Goal: Task Accomplishment & Management: Manage account settings

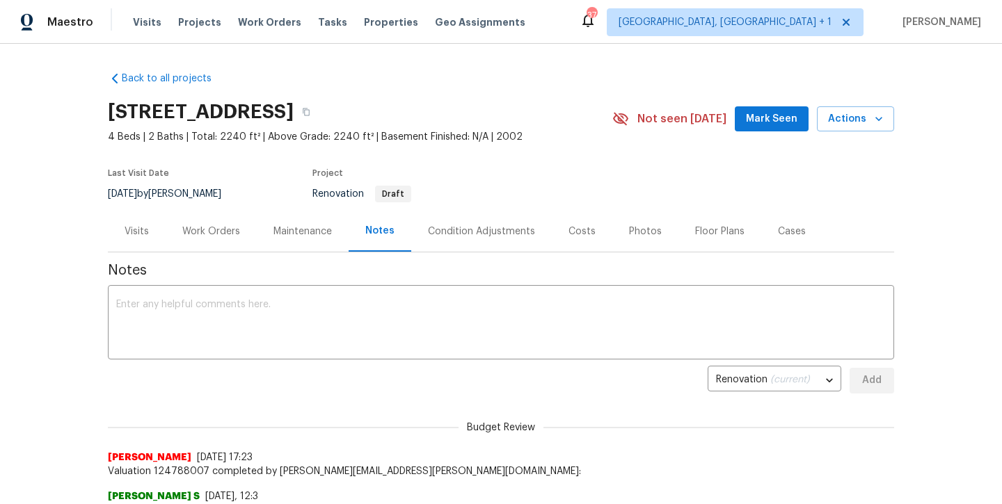
scroll to position [96, 0]
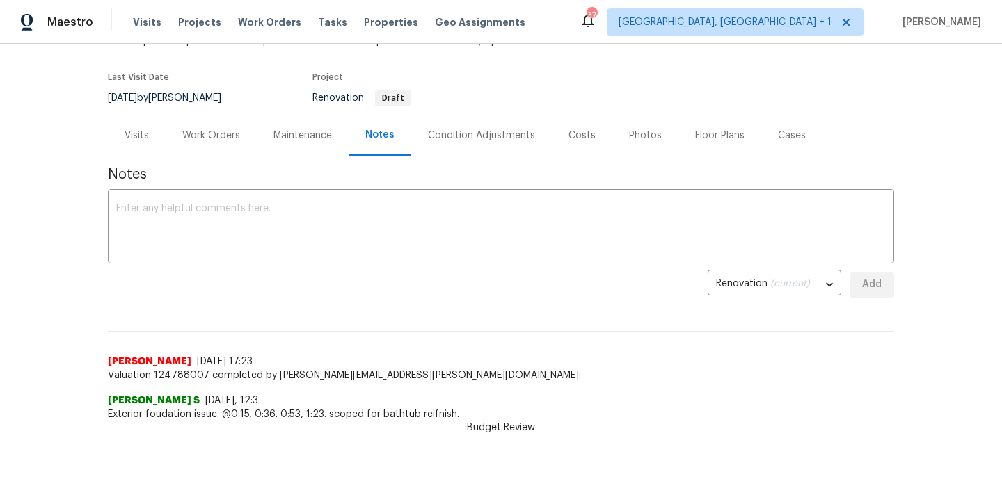
click at [200, 137] on div "Work Orders" at bounding box center [211, 136] width 58 height 14
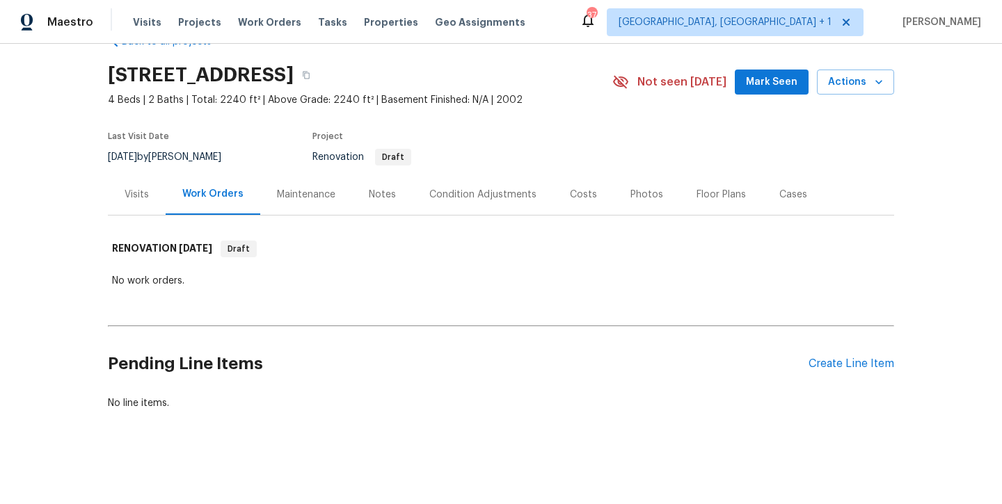
click at [143, 193] on div "Visits" at bounding box center [137, 195] width 24 height 14
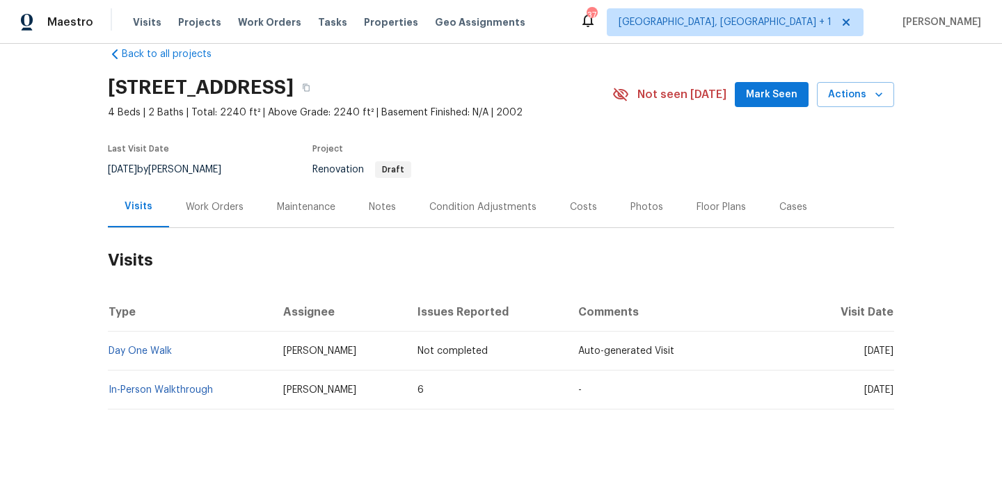
scroll to position [24, 0]
click at [381, 210] on div "Notes" at bounding box center [382, 207] width 27 height 14
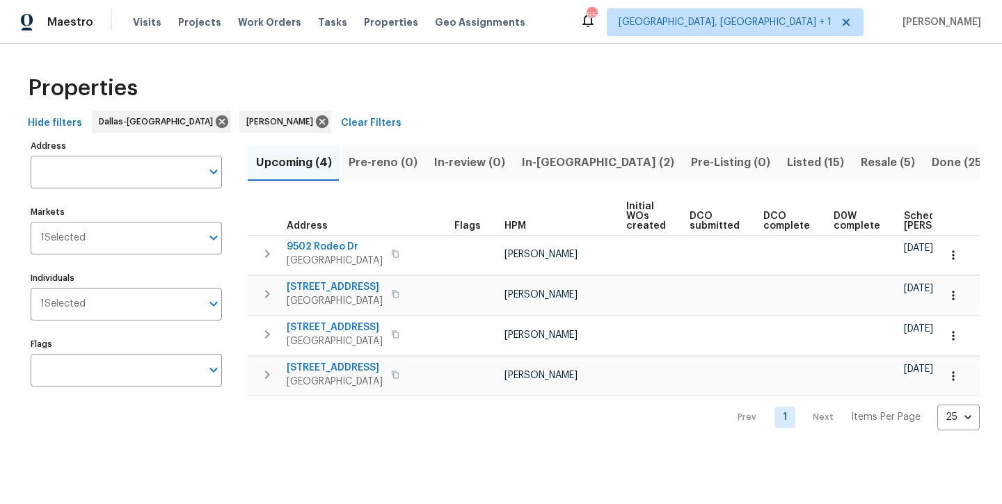
click at [545, 162] on span "In-[GEOGRAPHIC_DATA] (2)" at bounding box center [598, 162] width 152 height 19
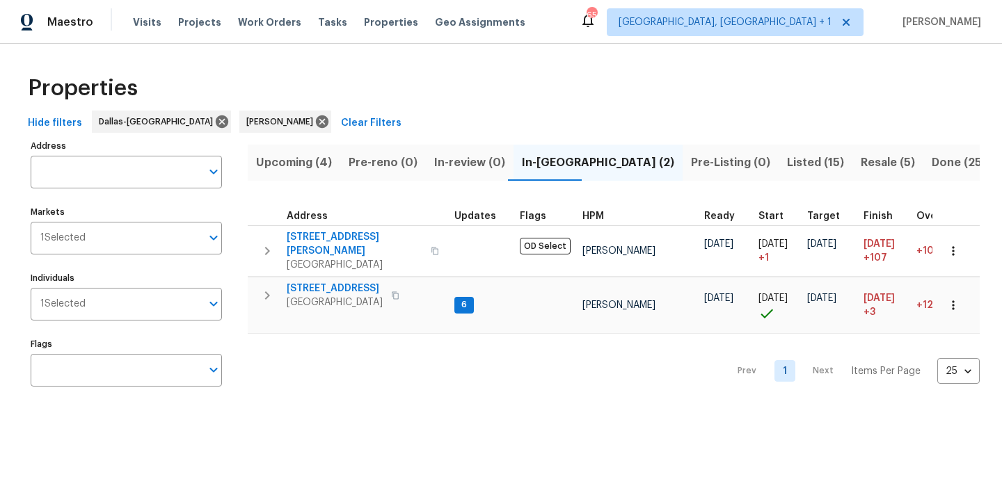
click at [787, 163] on span "Listed (15)" at bounding box center [815, 162] width 57 height 19
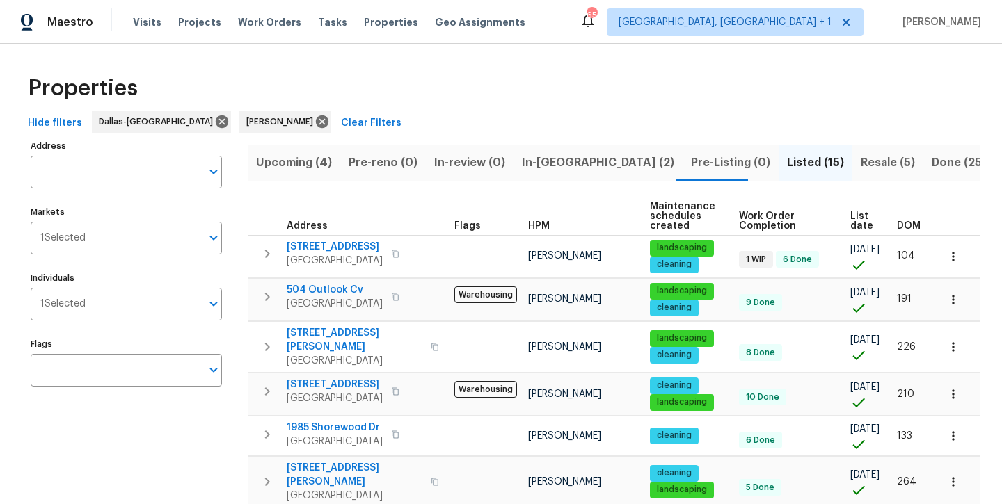
click at [860, 170] on span "Resale (5)" at bounding box center [887, 162] width 54 height 19
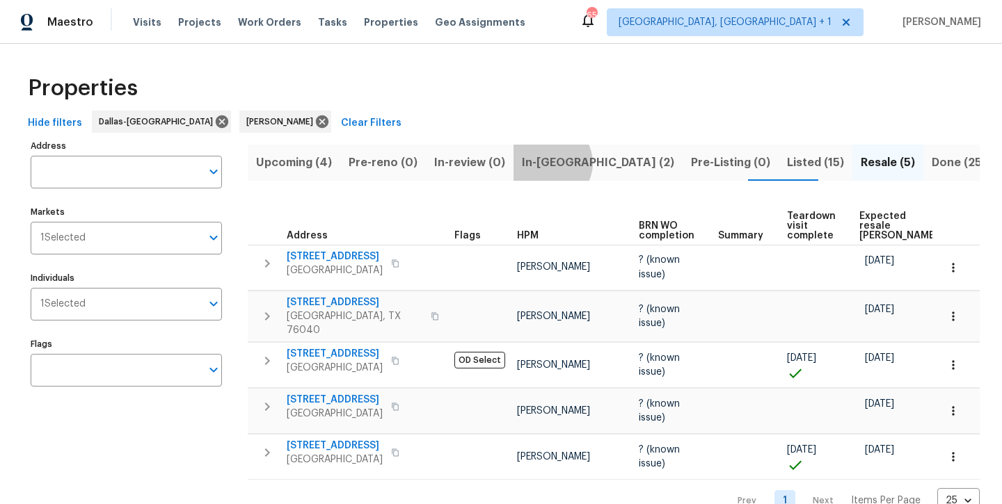
click at [543, 163] on span "In-reno (2)" at bounding box center [598, 162] width 152 height 19
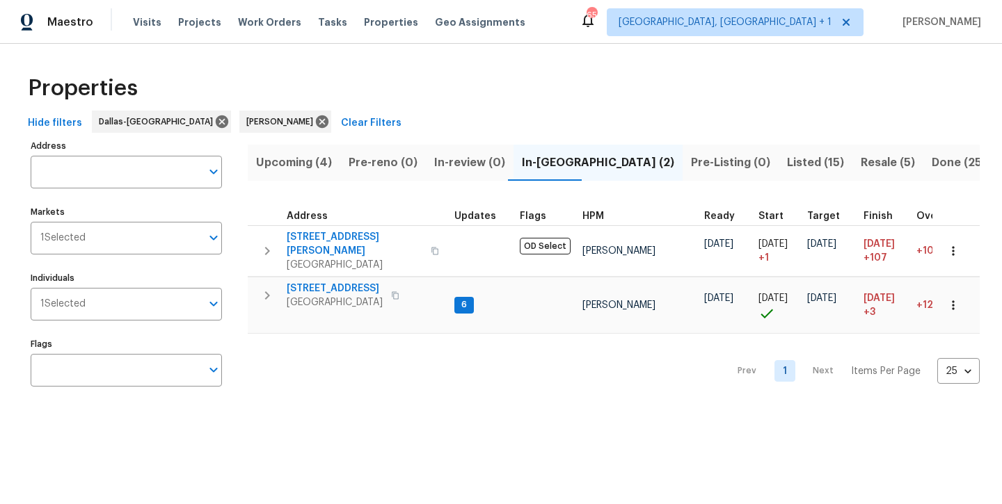
click at [302, 157] on span "Upcoming (4)" at bounding box center [294, 162] width 76 height 19
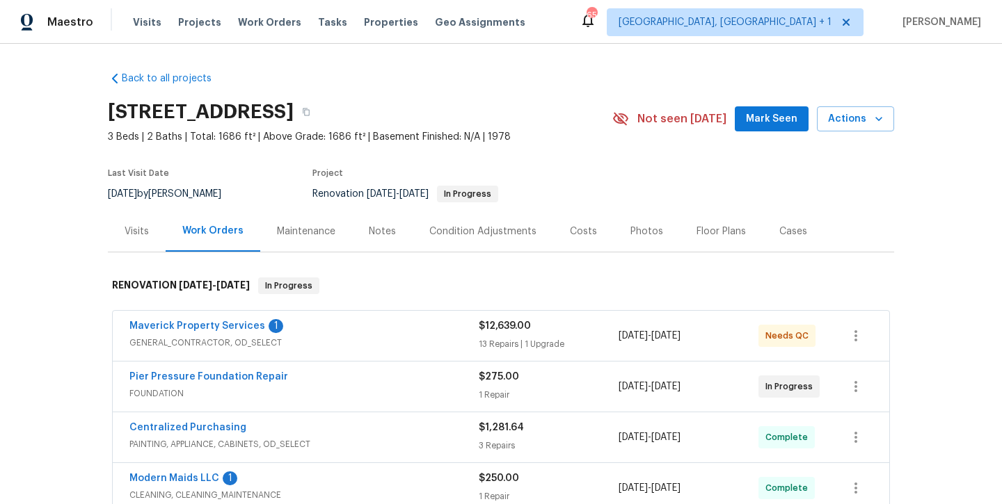
scroll to position [41, 0]
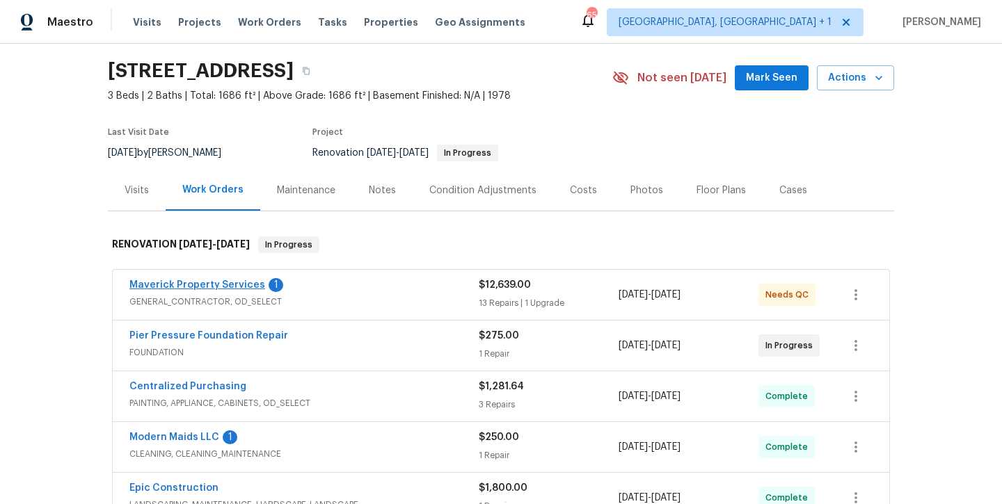
click at [220, 284] on link "Maverick Property Services" at bounding box center [197, 285] width 136 height 10
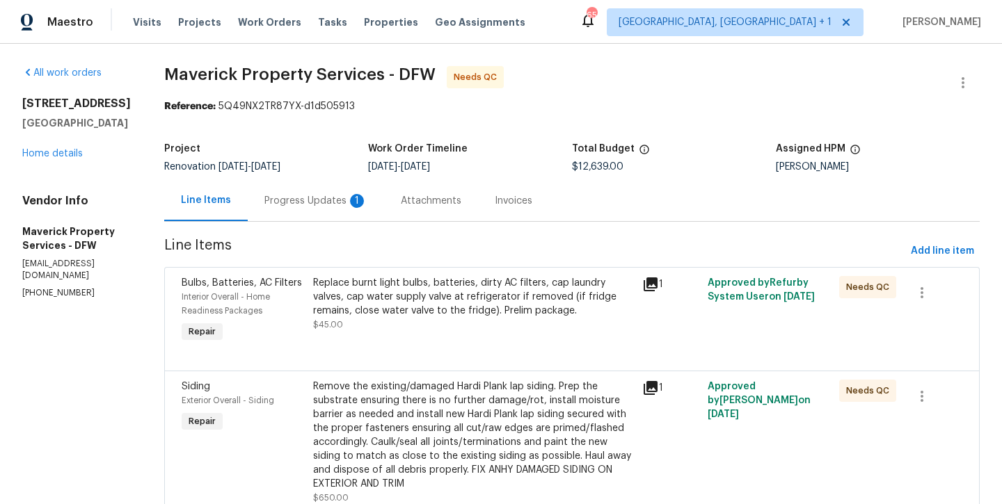
click at [465, 303] on div "Replace burnt light bulbs, batteries, dirty AC filters, cap laundry valves, cap…" at bounding box center [473, 297] width 321 height 42
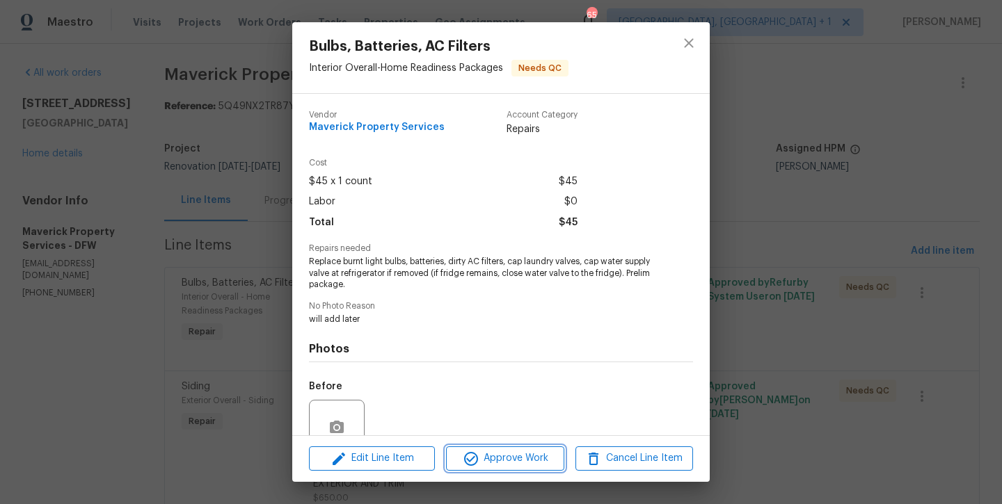
click at [499, 456] on span "Approve Work" at bounding box center [504, 458] width 109 height 17
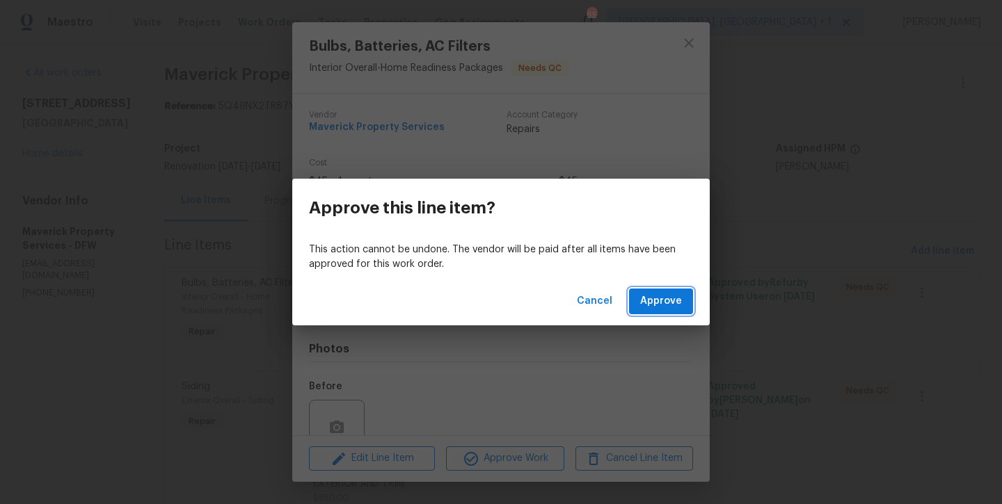
click at [640, 310] on button "Approve" at bounding box center [661, 302] width 64 height 26
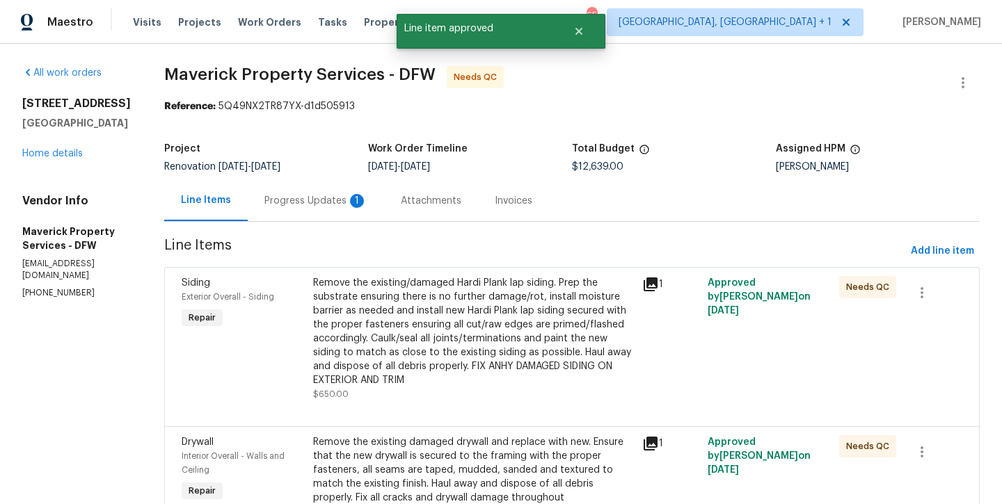
click at [517, 303] on div "Remove the existing/damaged Hardi Plank lap siding. Prep the substrate ensuring…" at bounding box center [473, 331] width 321 height 111
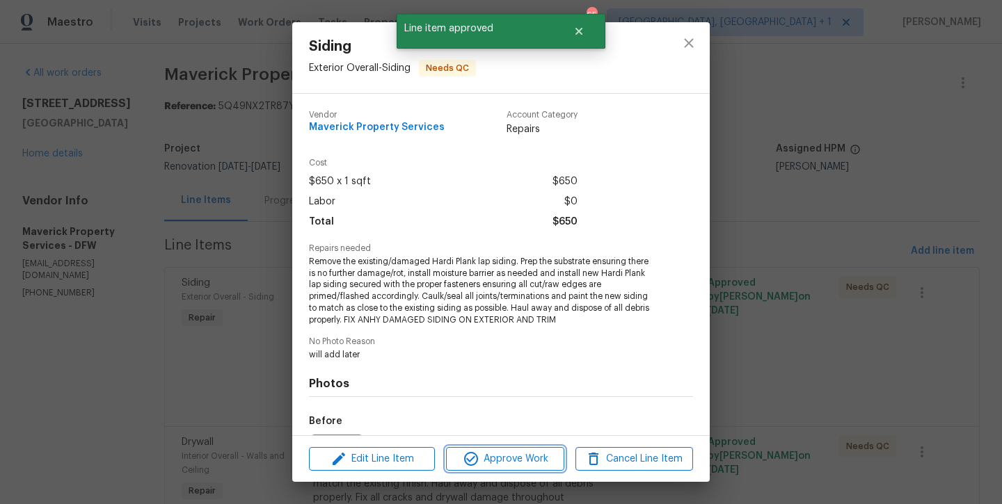
click at [520, 463] on span "Approve Work" at bounding box center [504, 459] width 109 height 17
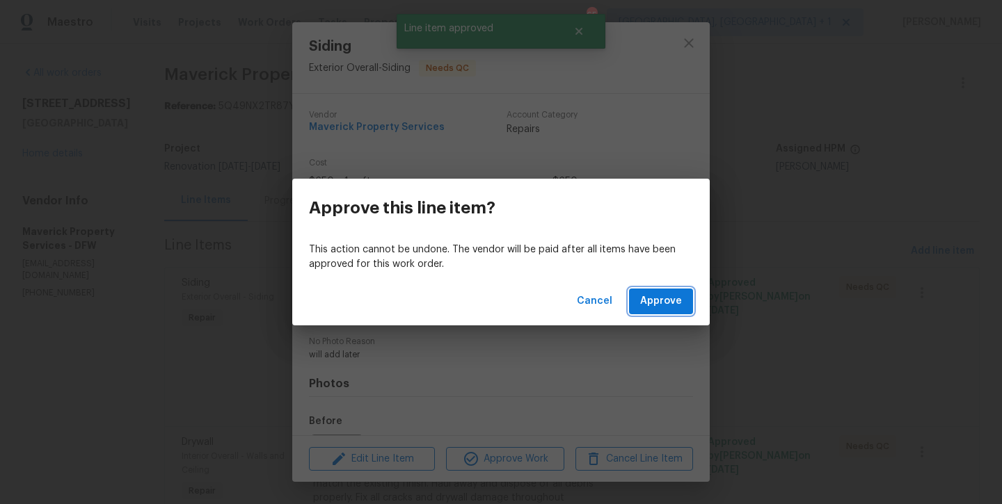
click at [657, 302] on span "Approve" at bounding box center [661, 301] width 42 height 17
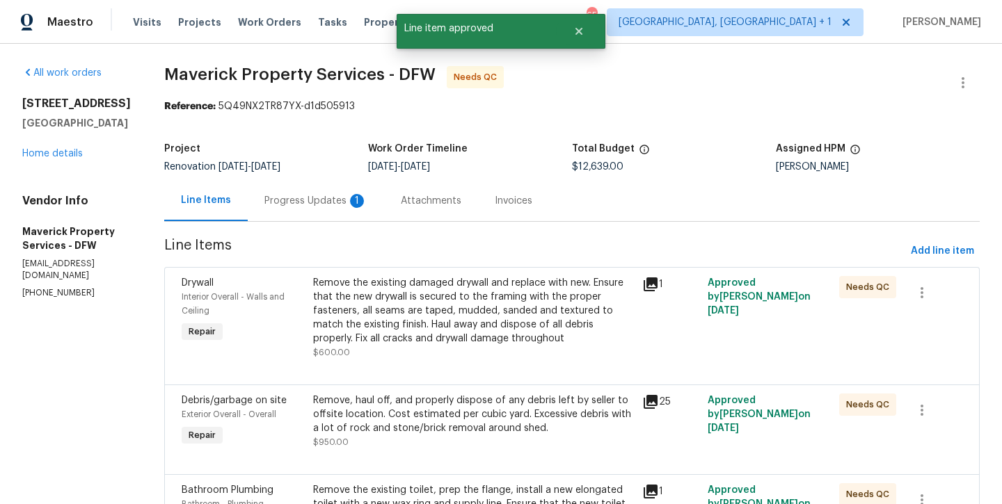
click at [542, 326] on div "Remove the existing damaged drywall and replace with new. Ensure that the new d…" at bounding box center [473, 311] width 321 height 70
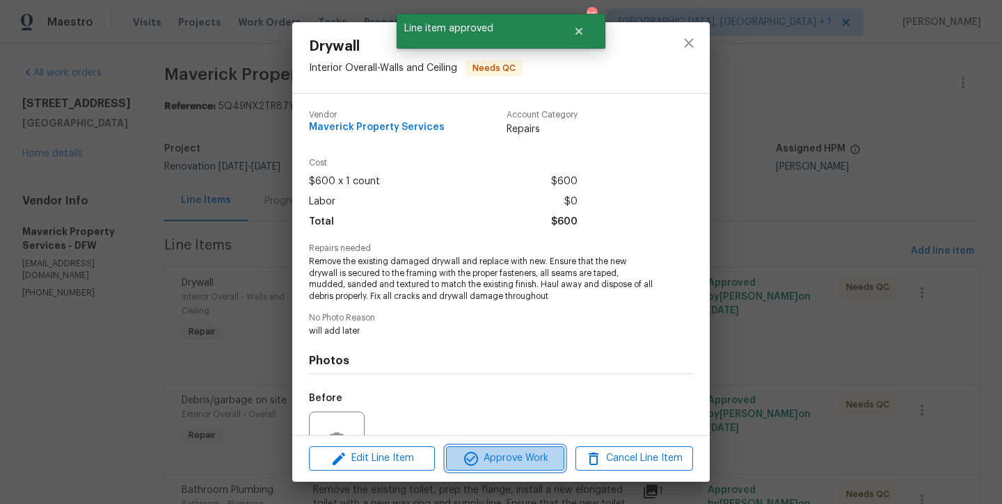
click at [546, 451] on span "Approve Work" at bounding box center [504, 458] width 109 height 17
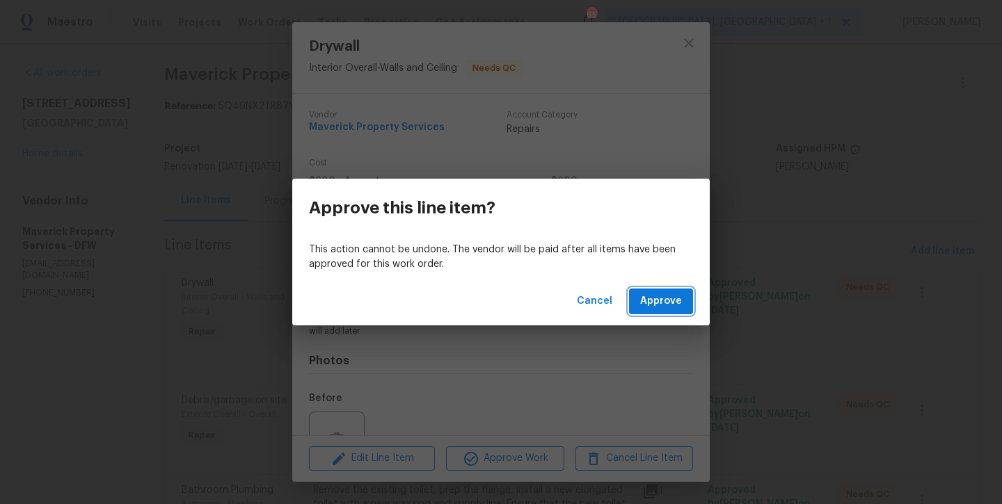
click at [667, 298] on span "Approve" at bounding box center [661, 301] width 42 height 17
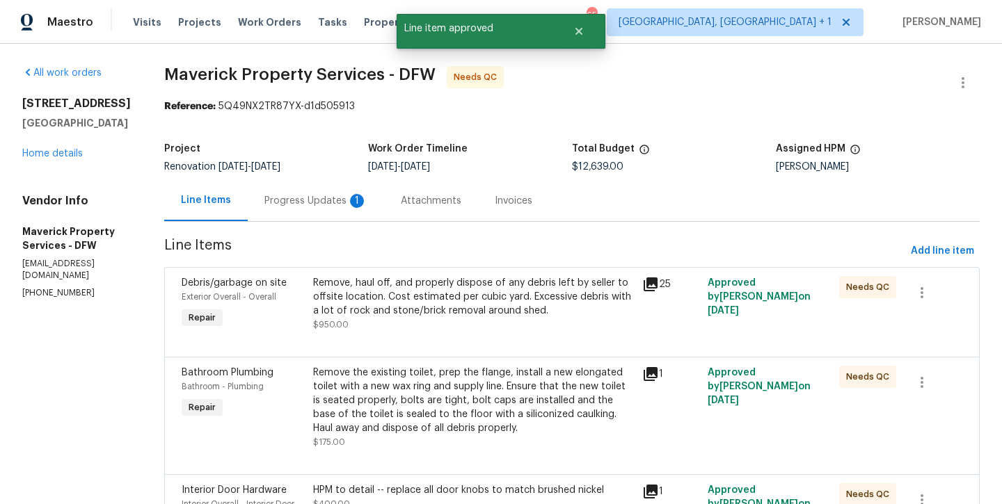
click at [531, 304] on div "Remove, haul off, and properly dispose of any debris left by seller to offsite …" at bounding box center [473, 297] width 321 height 42
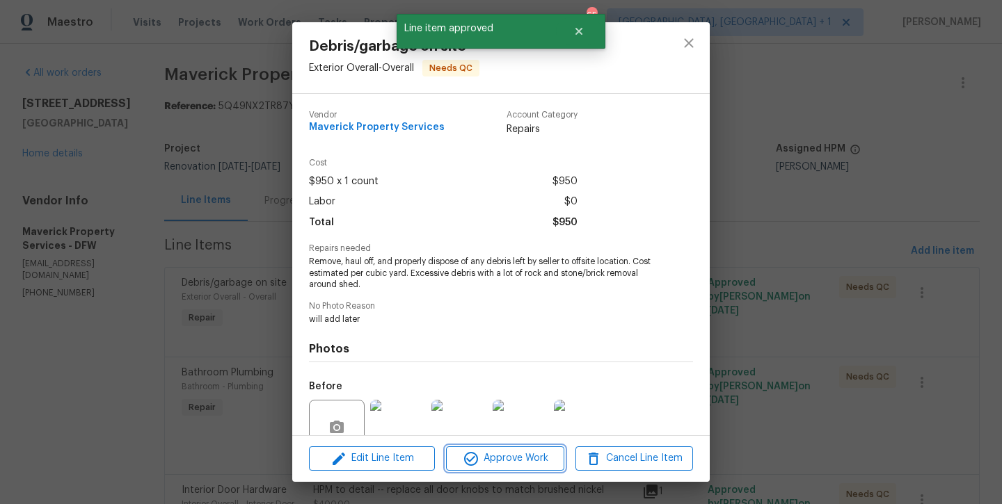
click at [525, 462] on span "Approve Work" at bounding box center [504, 458] width 109 height 17
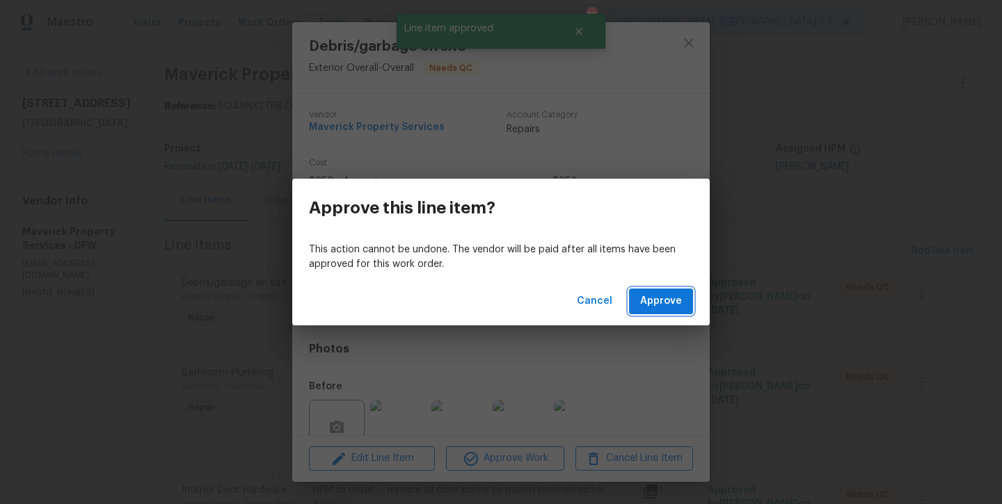
click at [661, 293] on span "Approve" at bounding box center [661, 301] width 42 height 17
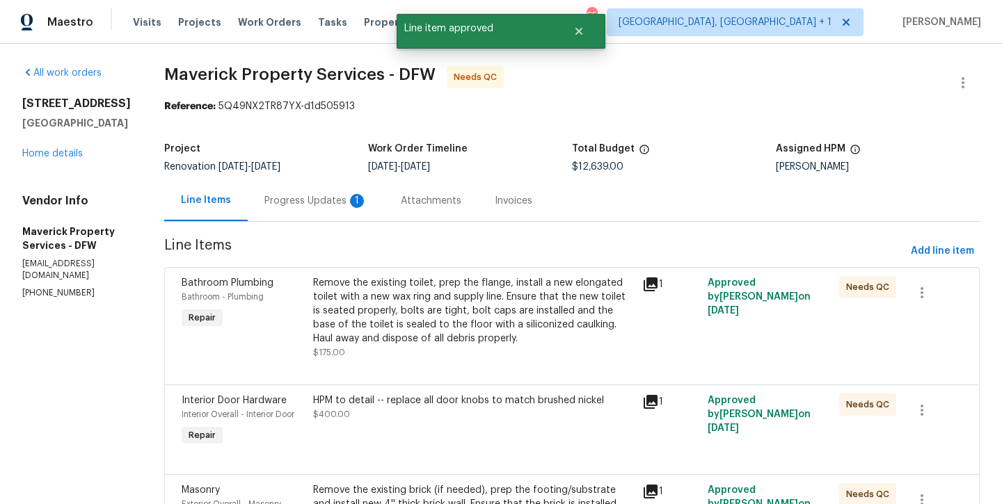
click at [501, 328] on div "Remove the existing toilet, prep the flange, install a new elongated toilet wit…" at bounding box center [473, 311] width 321 height 70
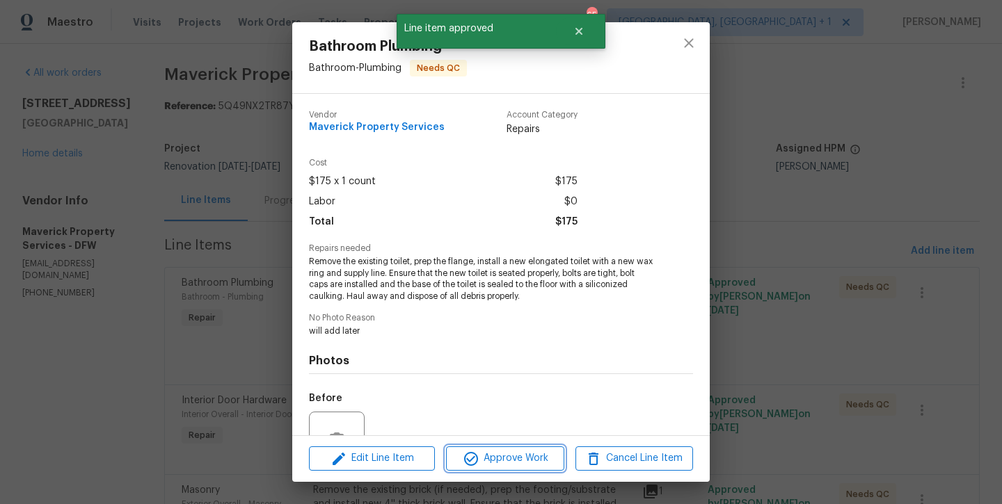
click at [496, 460] on span "Approve Work" at bounding box center [504, 458] width 109 height 17
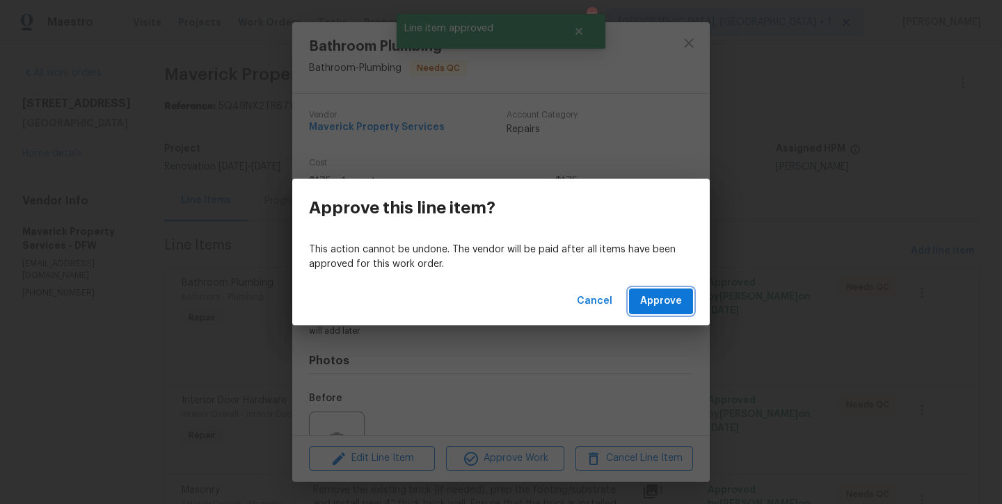
click at [640, 296] on button "Approve" at bounding box center [661, 302] width 64 height 26
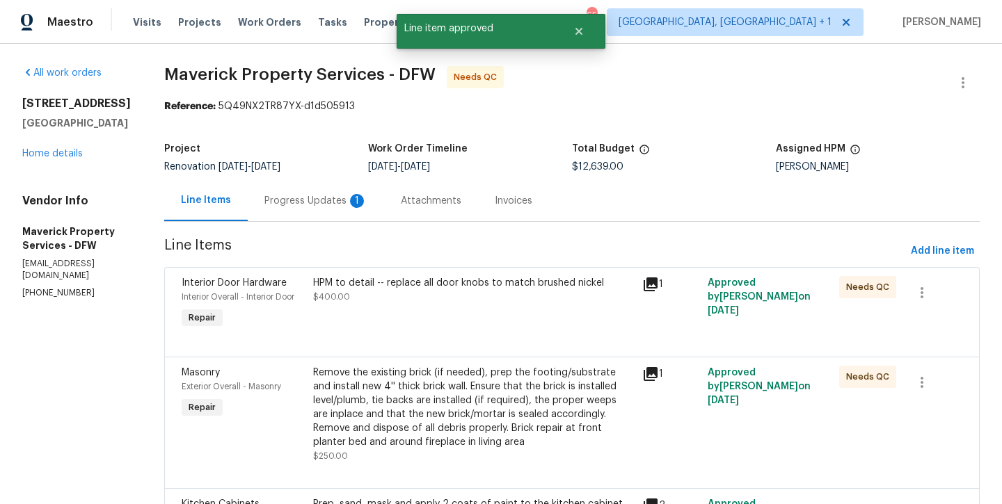
click at [501, 285] on div "HPM to detail -- replace all door knobs to match brushed nickel" at bounding box center [473, 283] width 321 height 14
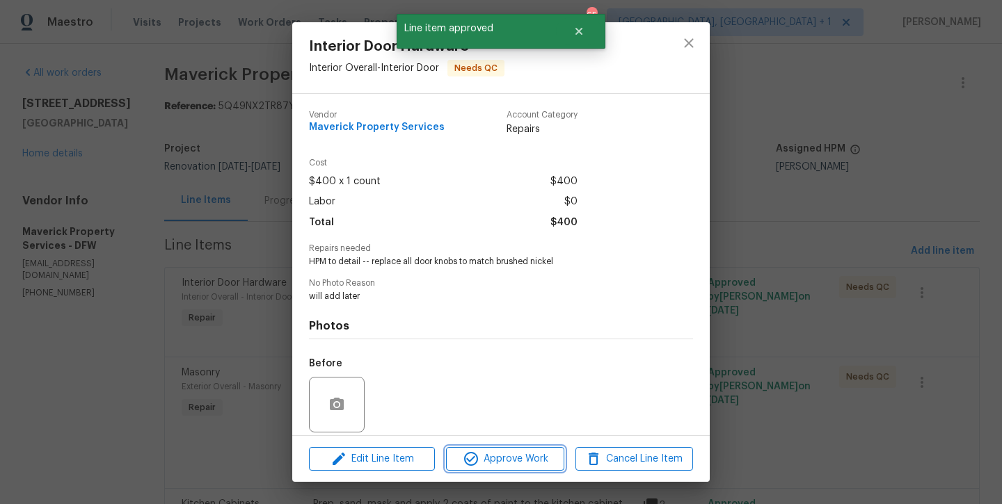
click at [501, 454] on span "Approve Work" at bounding box center [504, 459] width 109 height 17
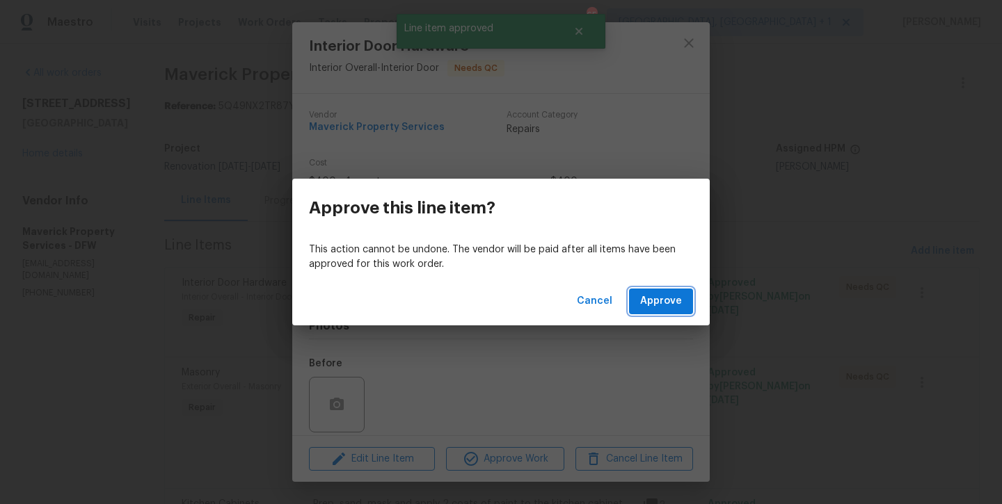
click at [639, 308] on button "Approve" at bounding box center [661, 302] width 64 height 26
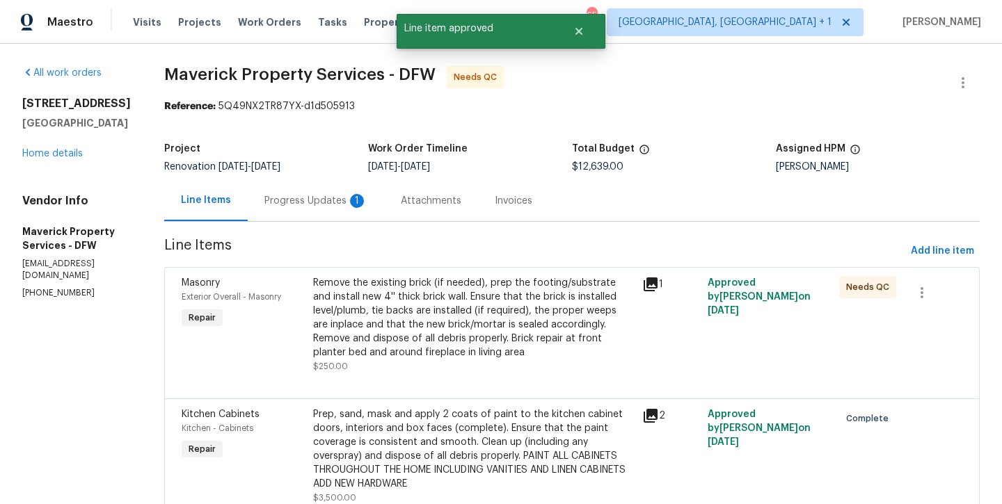
click at [367, 201] on div "Progress Updates 1" at bounding box center [315, 201] width 103 height 14
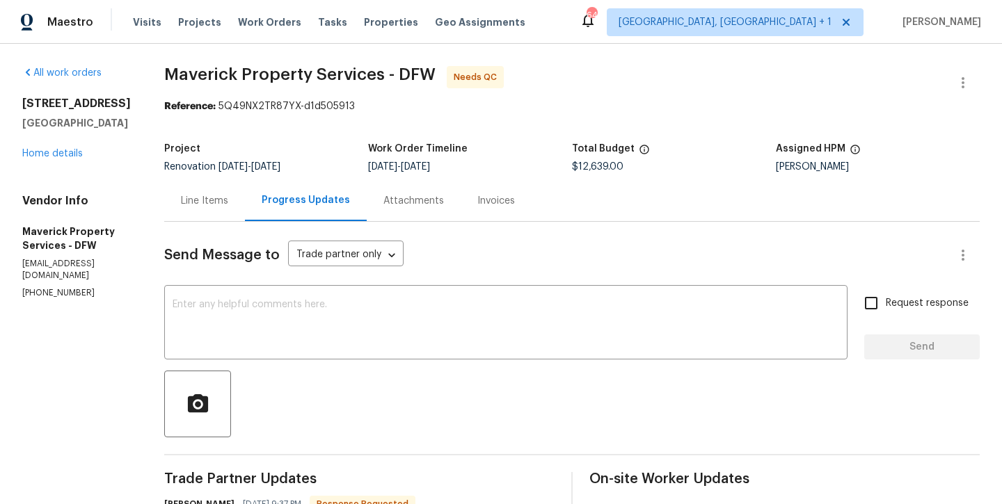
click at [228, 204] on div "Line Items" at bounding box center [204, 201] width 47 height 14
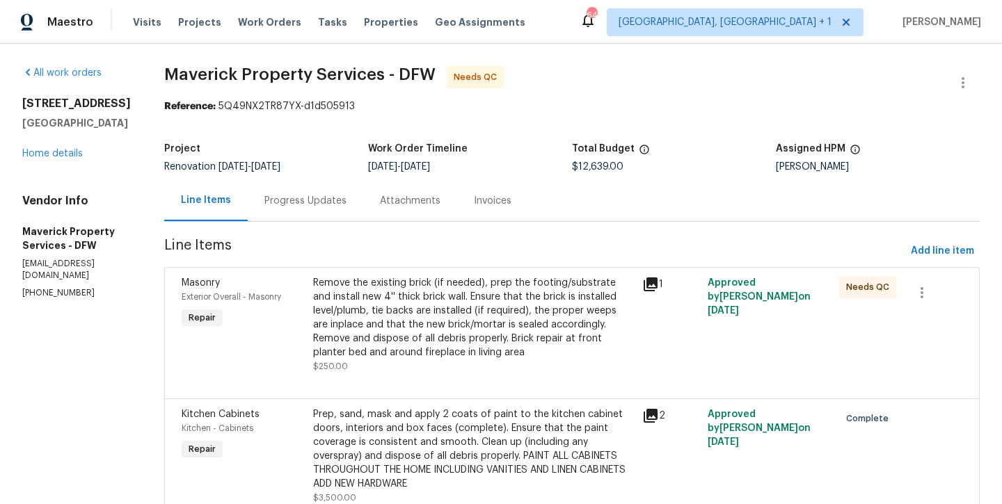
click at [475, 319] on div "Remove the existing brick (if needed), prep the footing/substrate and install n…" at bounding box center [473, 317] width 321 height 83
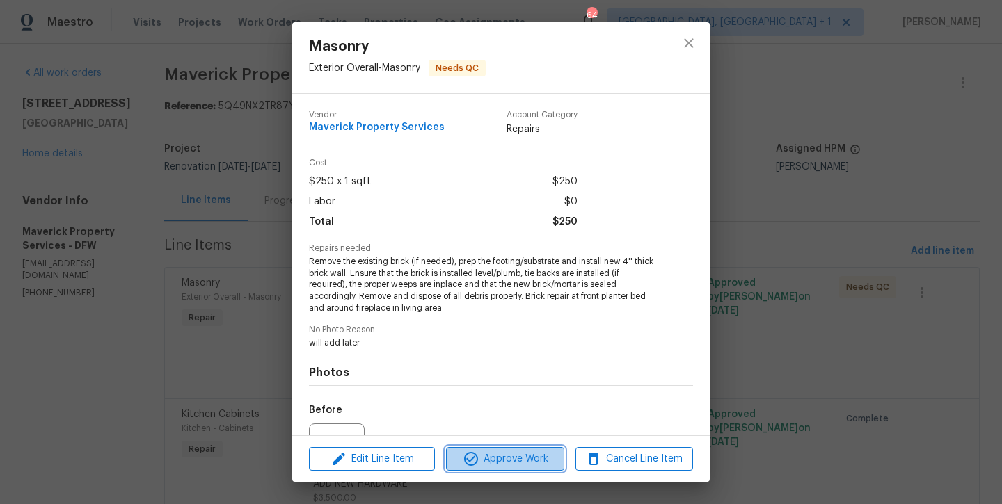
click at [506, 458] on span "Approve Work" at bounding box center [504, 459] width 109 height 17
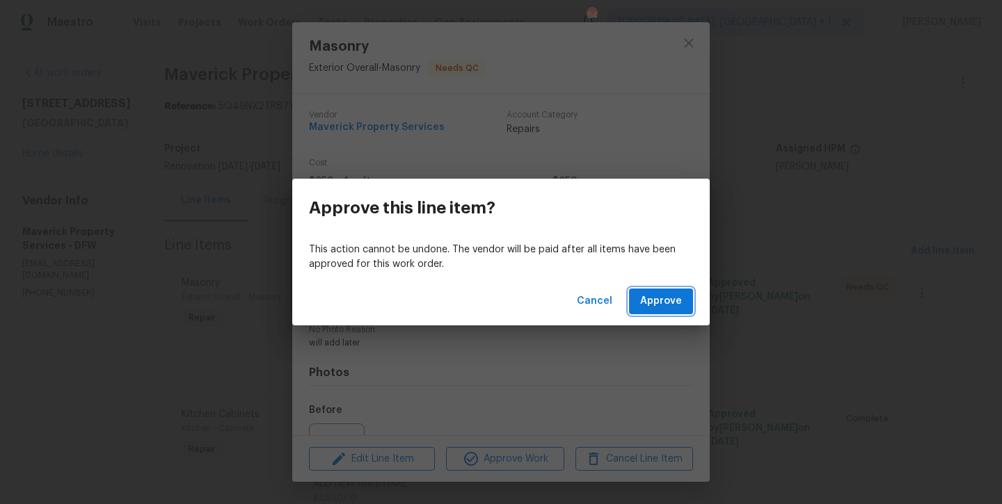
click at [665, 297] on span "Approve" at bounding box center [661, 301] width 42 height 17
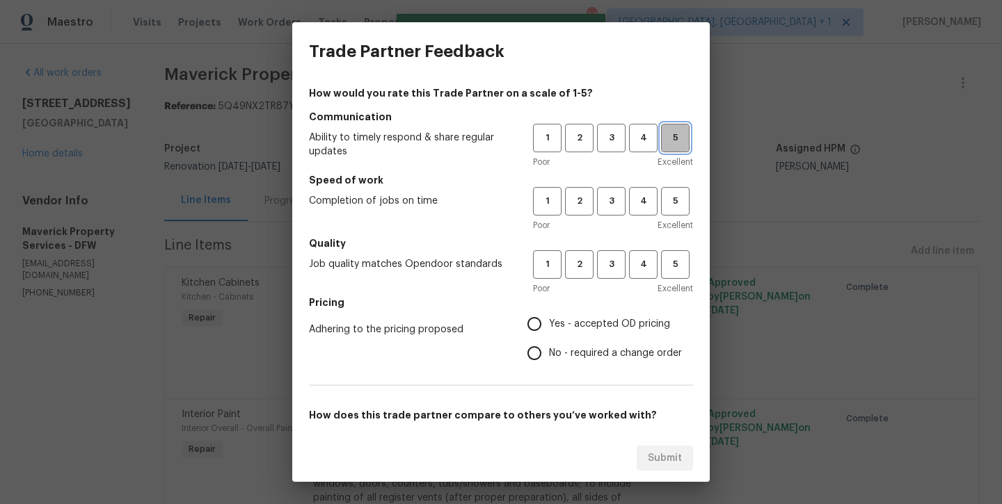
click at [664, 138] on span "5" at bounding box center [675, 138] width 26 height 16
click at [666, 207] on span "5" at bounding box center [675, 201] width 26 height 16
click at [672, 265] on span "5" at bounding box center [675, 265] width 26 height 16
click at [593, 325] on span "Yes - accepted OD pricing" at bounding box center [609, 324] width 121 height 15
click at [549, 325] on input "Yes - accepted OD pricing" at bounding box center [534, 324] width 29 height 29
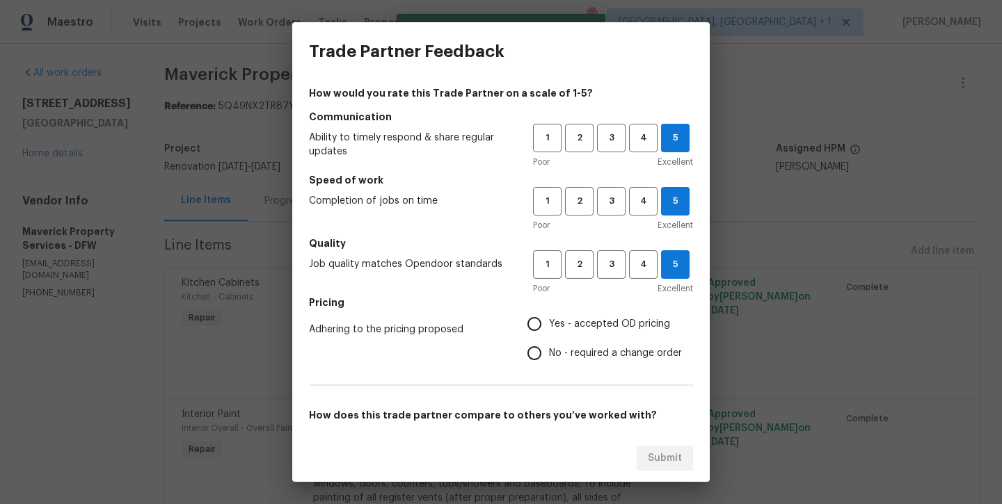
radio input "true"
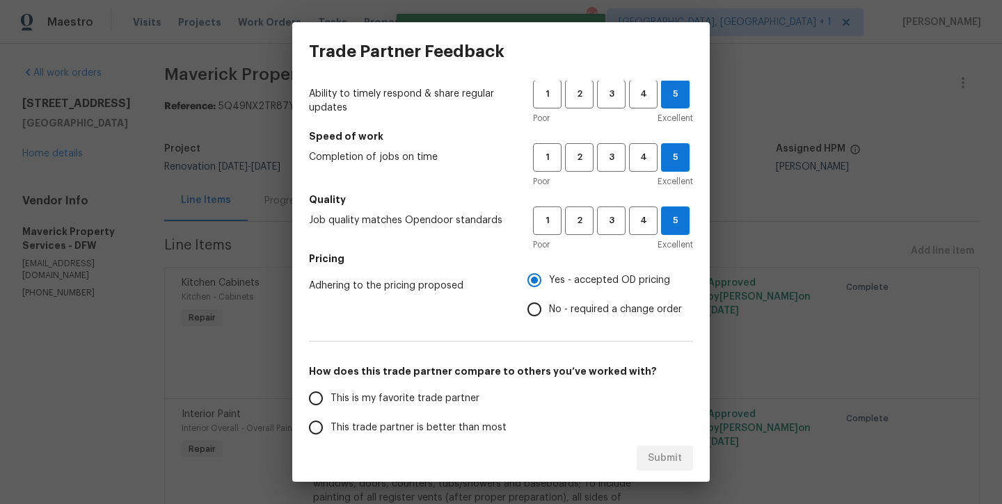
scroll to position [45, 0]
click at [454, 400] on span "This is my favorite trade partner" at bounding box center [404, 398] width 149 height 15
click at [330, 400] on input "This is my favorite trade partner" at bounding box center [315, 397] width 29 height 29
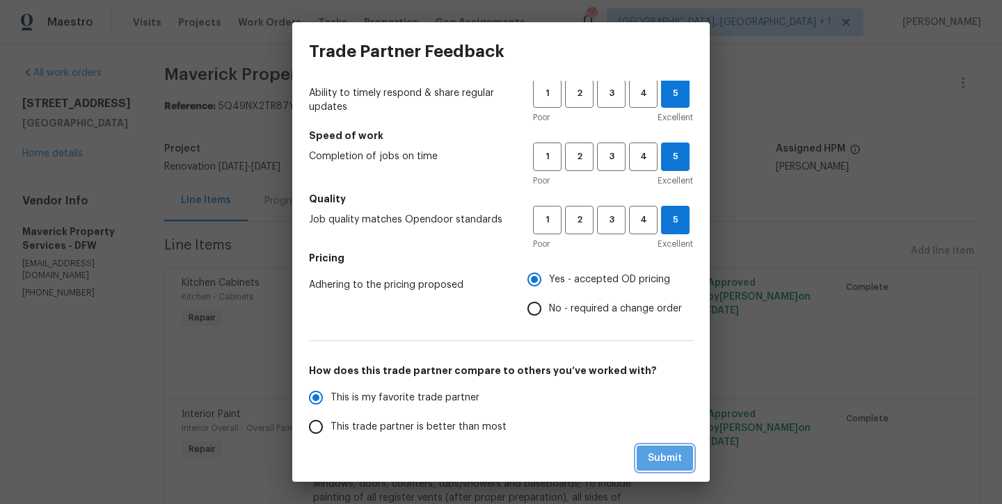
click at [657, 452] on span "Submit" at bounding box center [665, 458] width 34 height 17
radio input "true"
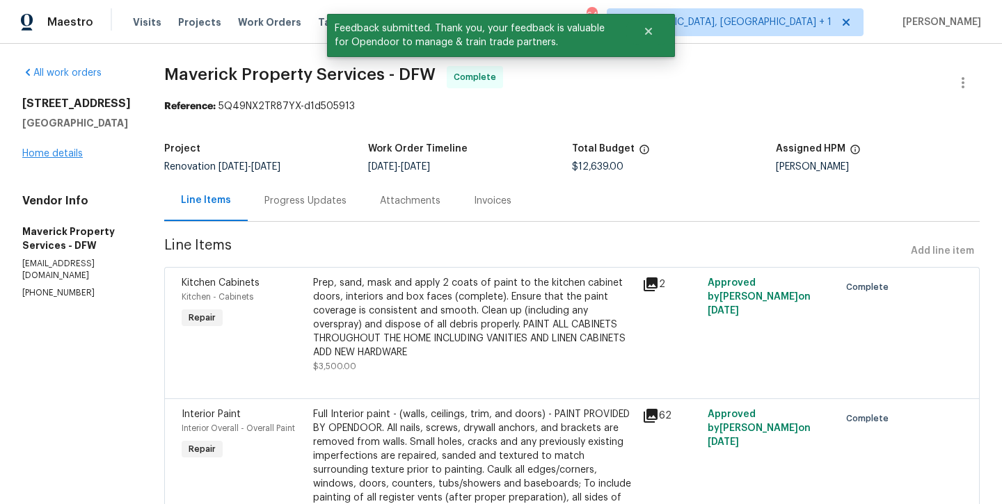
click at [63, 153] on link "Home details" at bounding box center [52, 154] width 61 height 10
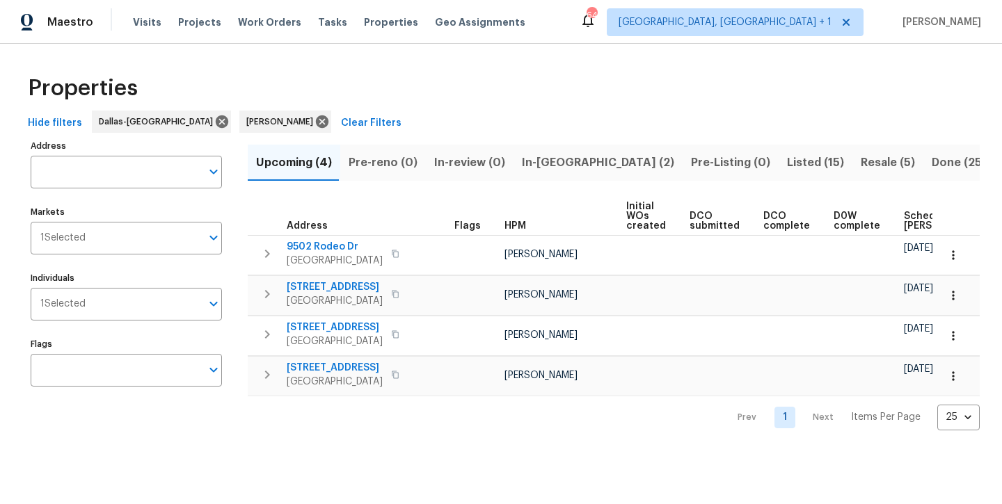
click at [558, 167] on span "In-reno (2)" at bounding box center [598, 162] width 152 height 19
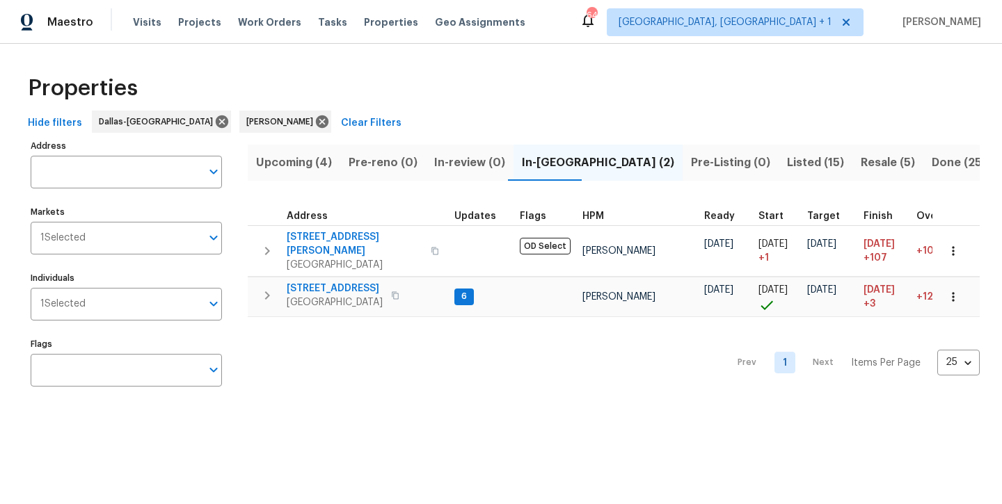
click at [273, 170] on span "Upcoming (4)" at bounding box center [294, 162] width 76 height 19
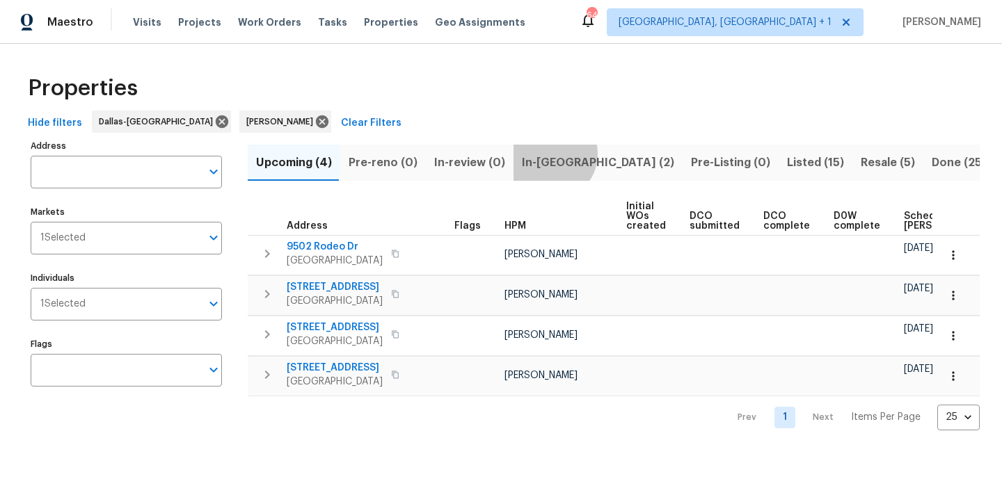
click at [545, 154] on span "In-reno (2)" at bounding box center [598, 162] width 152 height 19
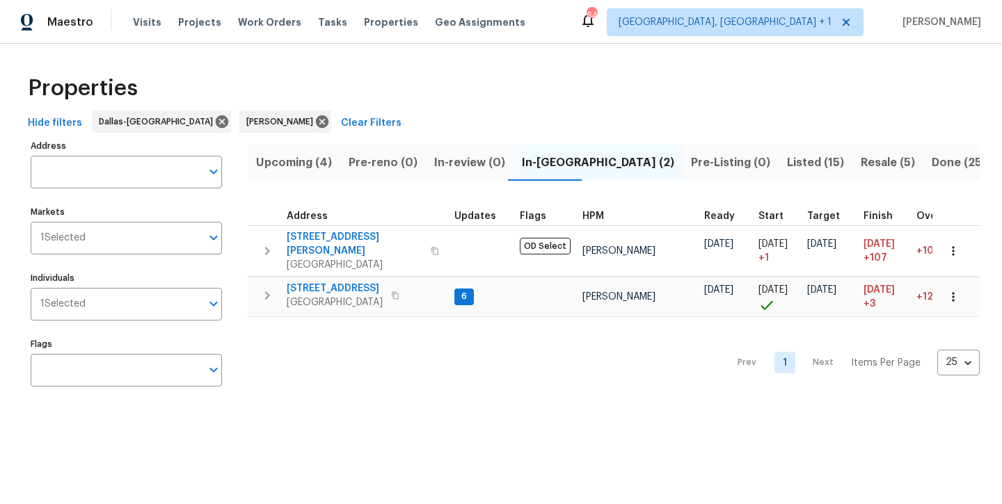
click at [860, 170] on span "Resale (5)" at bounding box center [887, 162] width 54 height 19
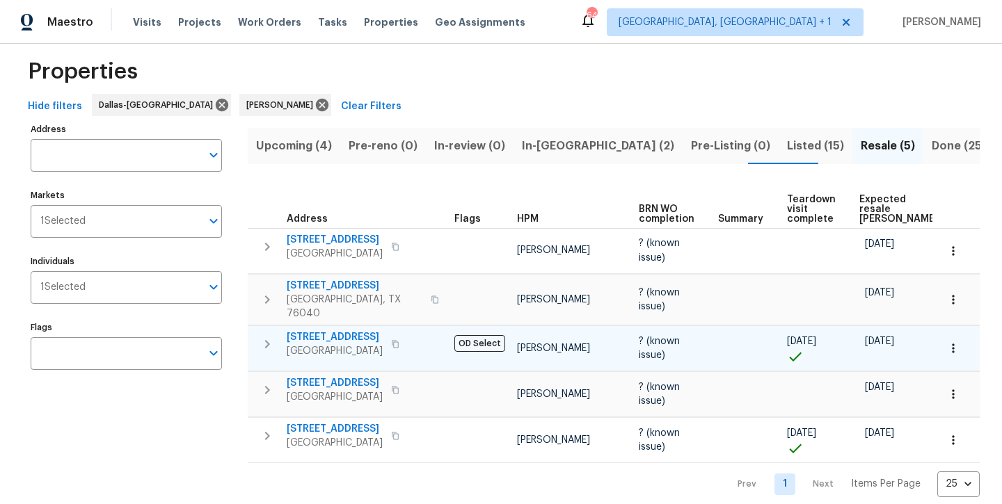
scroll to position [16, 0]
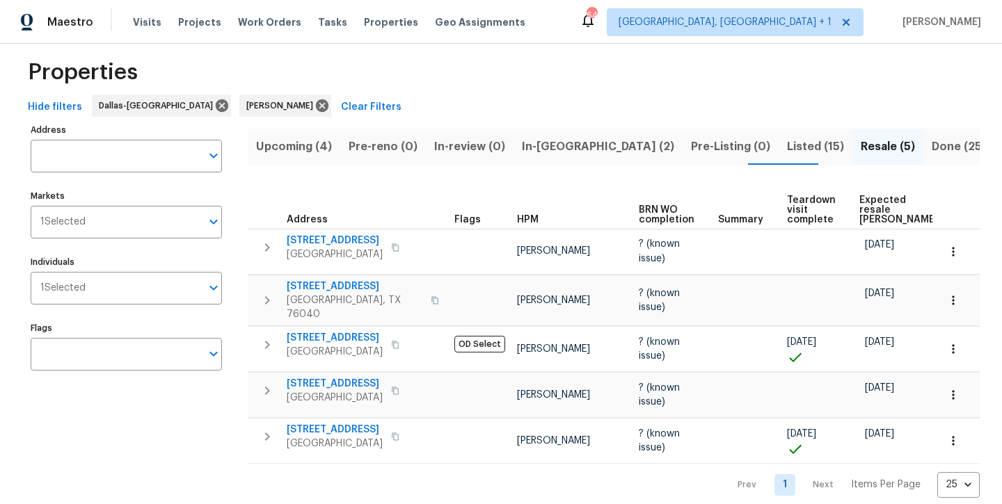
click at [787, 147] on span "Listed (15)" at bounding box center [815, 146] width 57 height 19
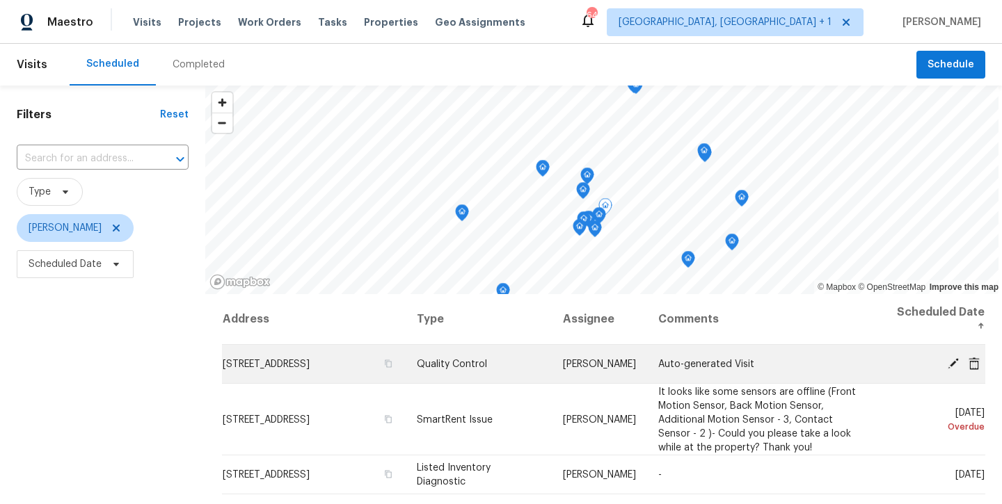
click at [949, 365] on icon at bounding box center [953, 363] width 13 height 13
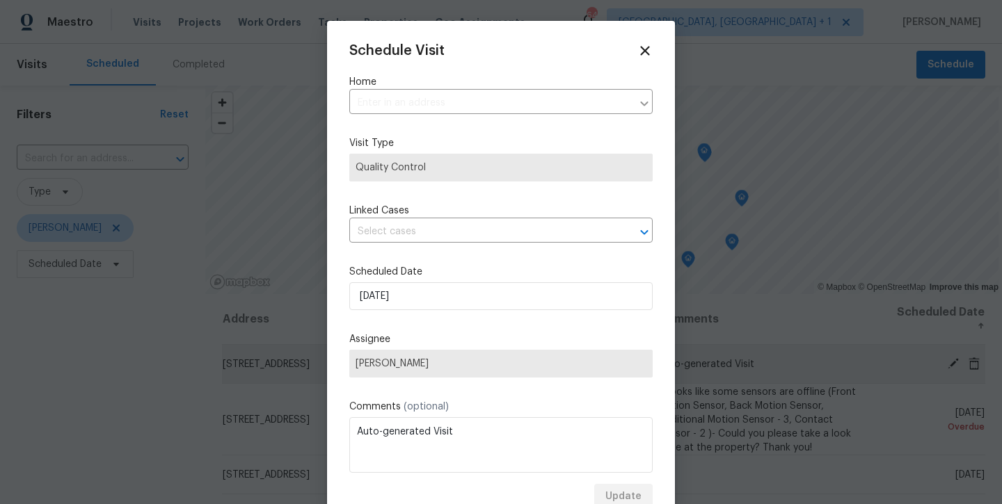
type input "[STREET_ADDRESS]"
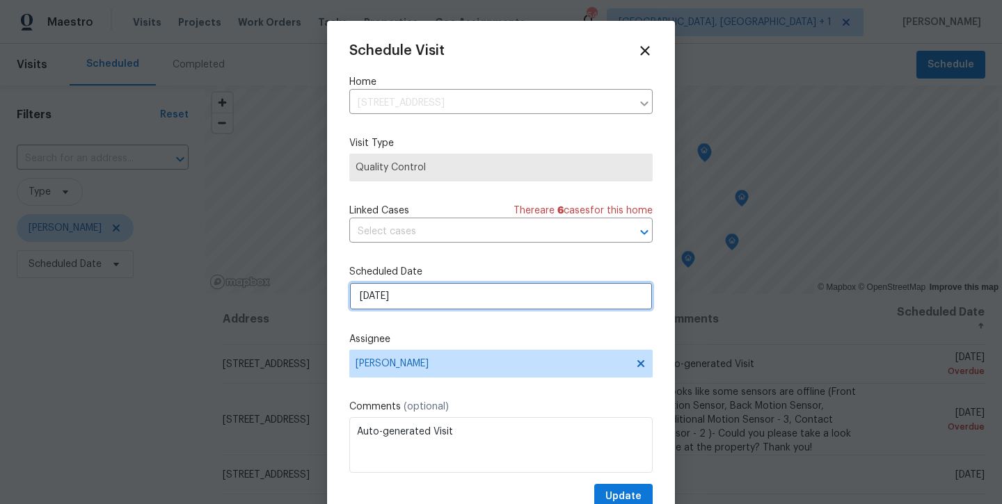
click at [493, 298] on input "[DATE]" at bounding box center [500, 296] width 303 height 28
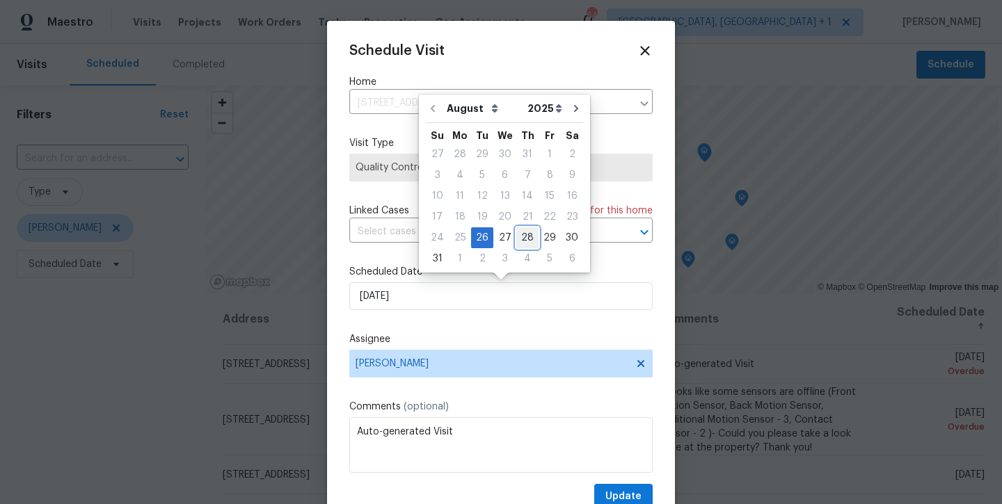
click at [520, 236] on div "28" at bounding box center [527, 237] width 22 height 19
type input "[DATE]"
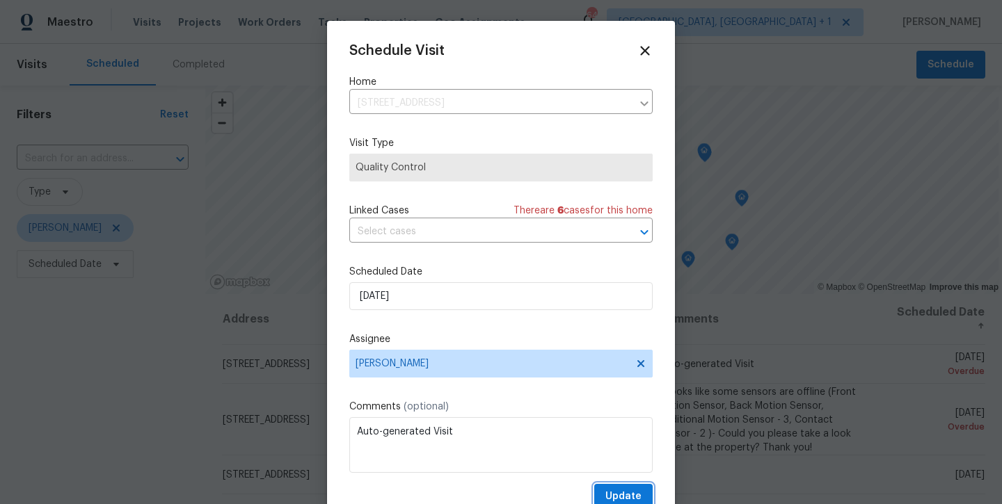
click at [623, 497] on span "Update" at bounding box center [623, 496] width 36 height 17
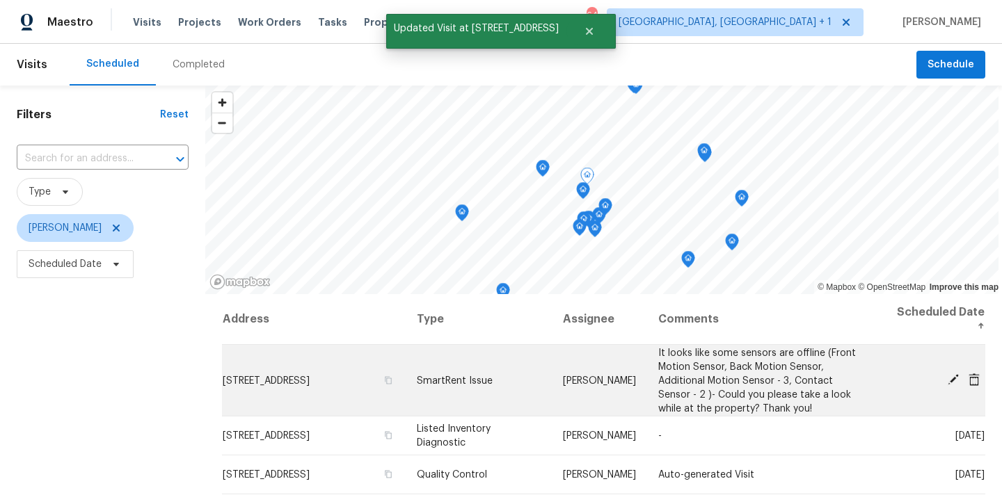
click at [956, 383] on icon at bounding box center [953, 380] width 13 height 13
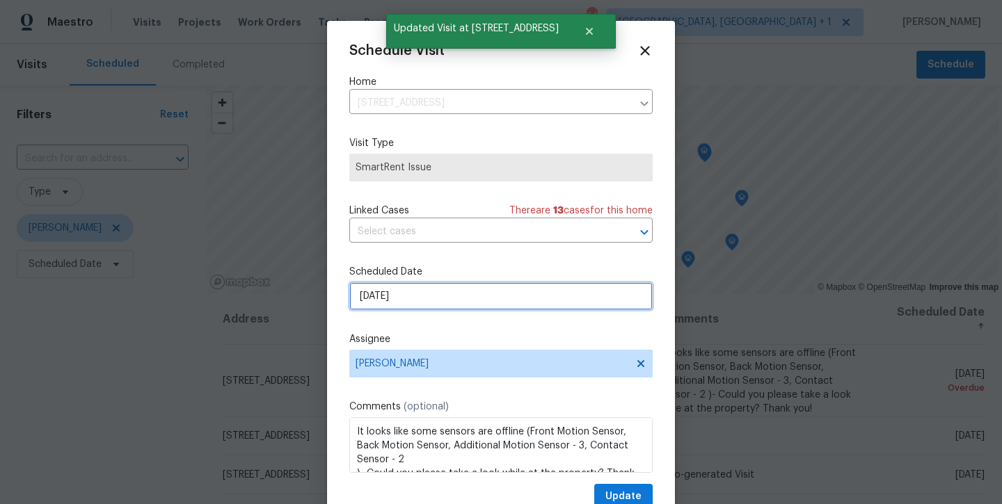
click at [519, 305] on input "[DATE]" at bounding box center [500, 296] width 303 height 28
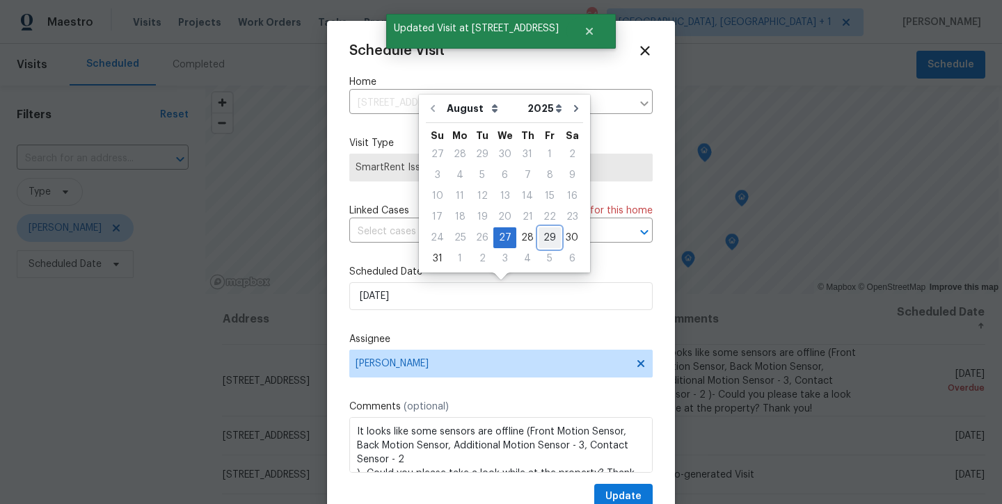
click at [538, 240] on div "29" at bounding box center [549, 237] width 22 height 19
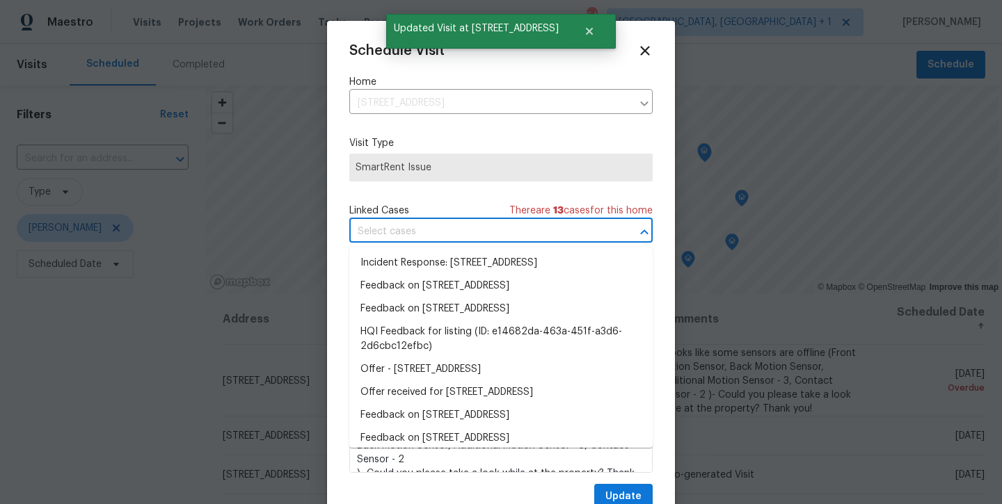
click at [538, 240] on input "text" at bounding box center [481, 232] width 264 height 22
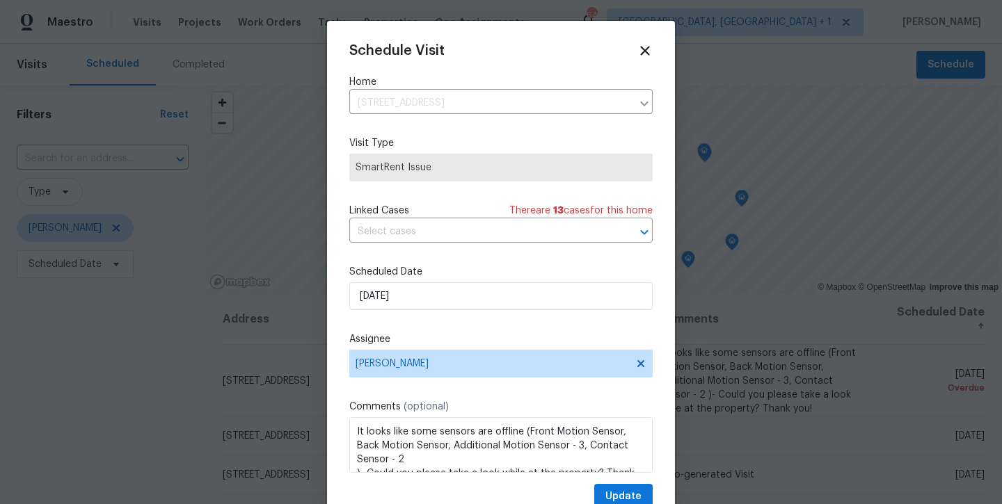
click at [472, 206] on div "Linked Cases There are 13 case s for this home" at bounding box center [500, 211] width 303 height 14
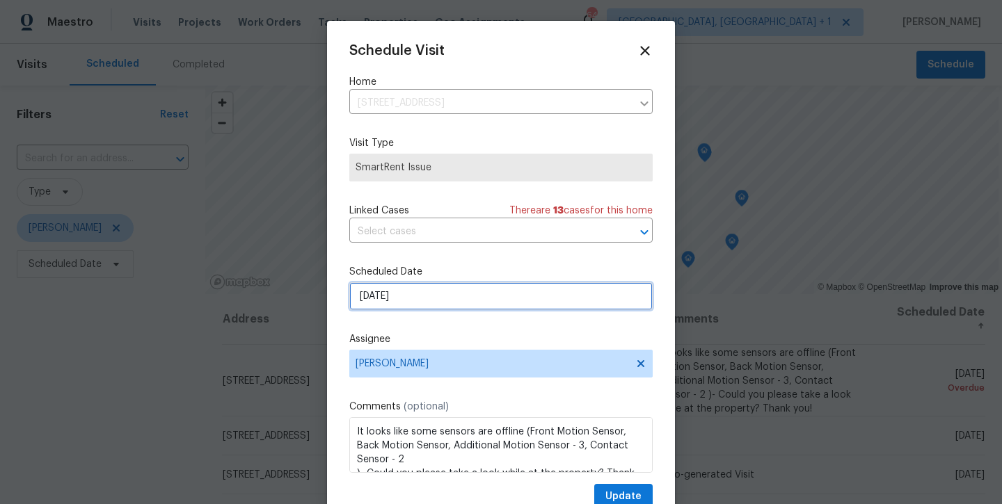
click at [458, 296] on input "[DATE]" at bounding box center [500, 296] width 303 height 28
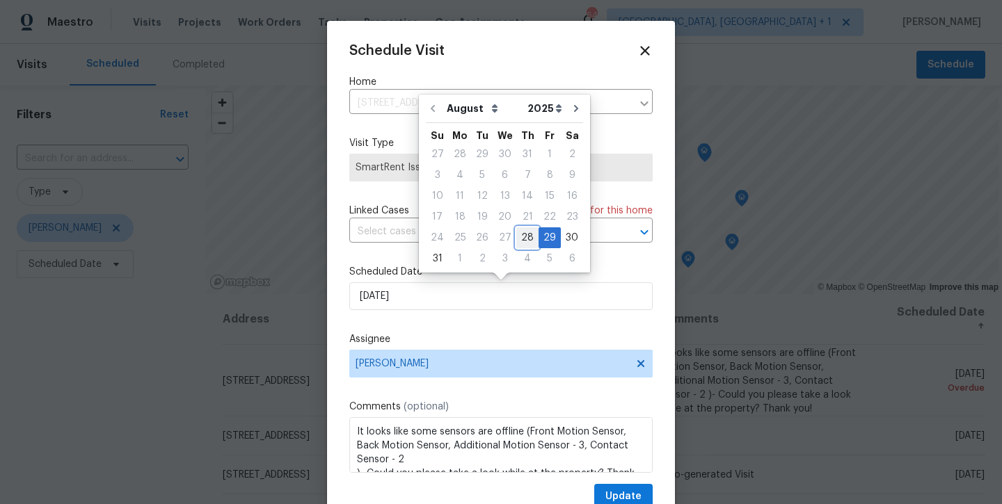
click at [524, 234] on div "28" at bounding box center [527, 237] width 22 height 19
type input "[DATE]"
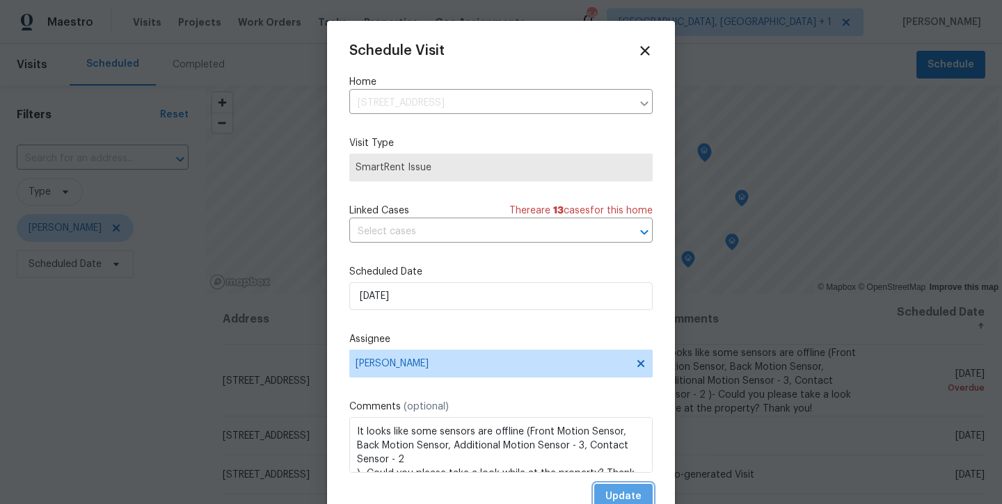
click at [623, 490] on span "Update" at bounding box center [623, 496] width 36 height 17
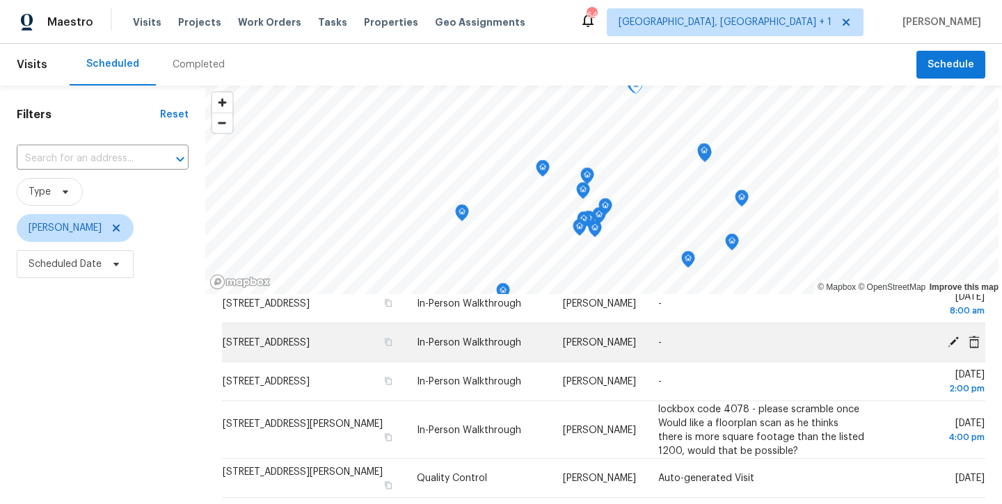
scroll to position [248, 0]
